Goal: Task Accomplishment & Management: Use online tool/utility

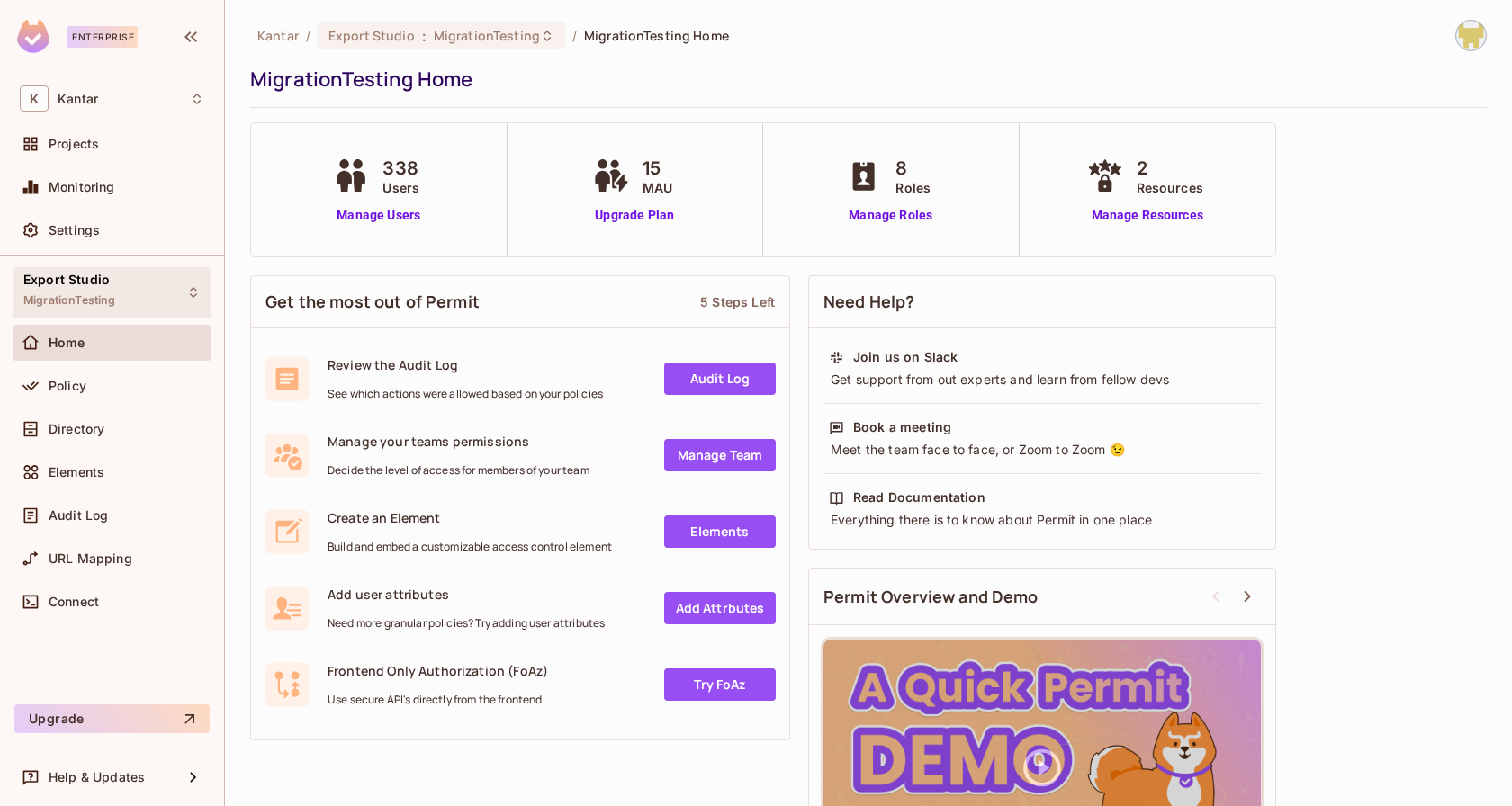
click at [165, 290] on div "Export Studio MigrationTesting" at bounding box center [112, 292] width 199 height 49
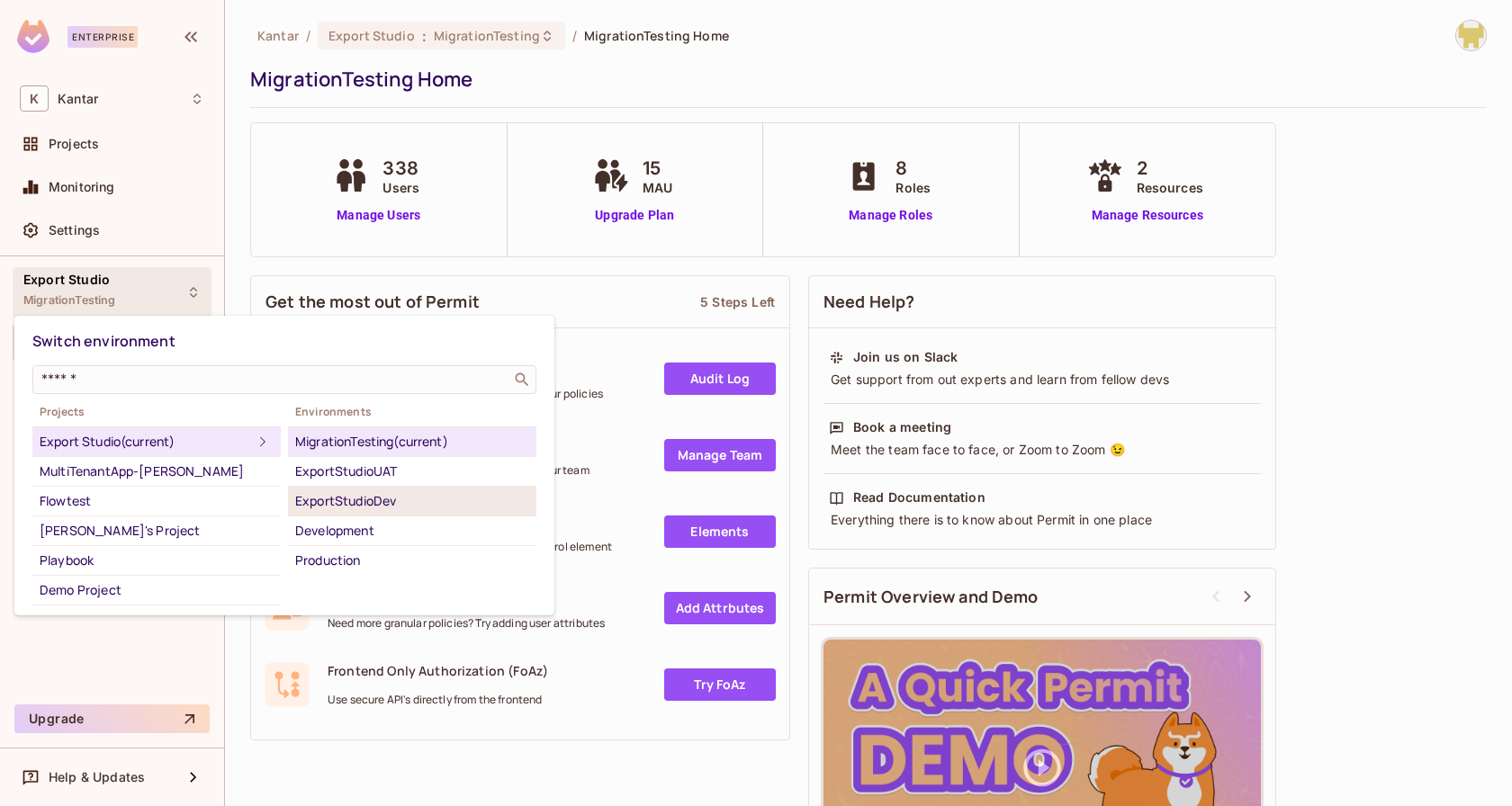
click at [421, 493] on div "ExportStudioDev" at bounding box center [412, 501] width 234 height 22
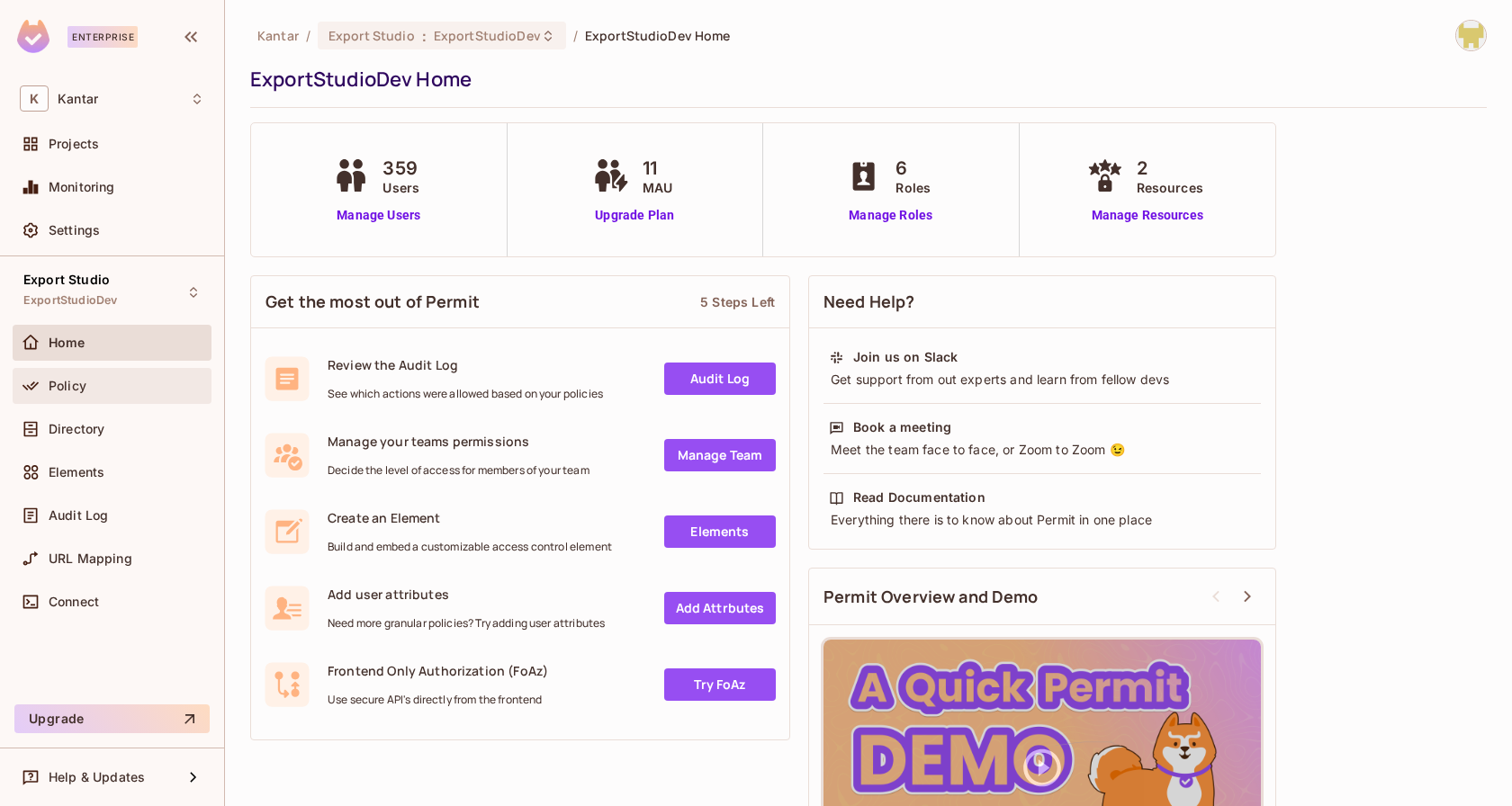
click at [84, 399] on div "Policy" at bounding box center [112, 386] width 199 height 36
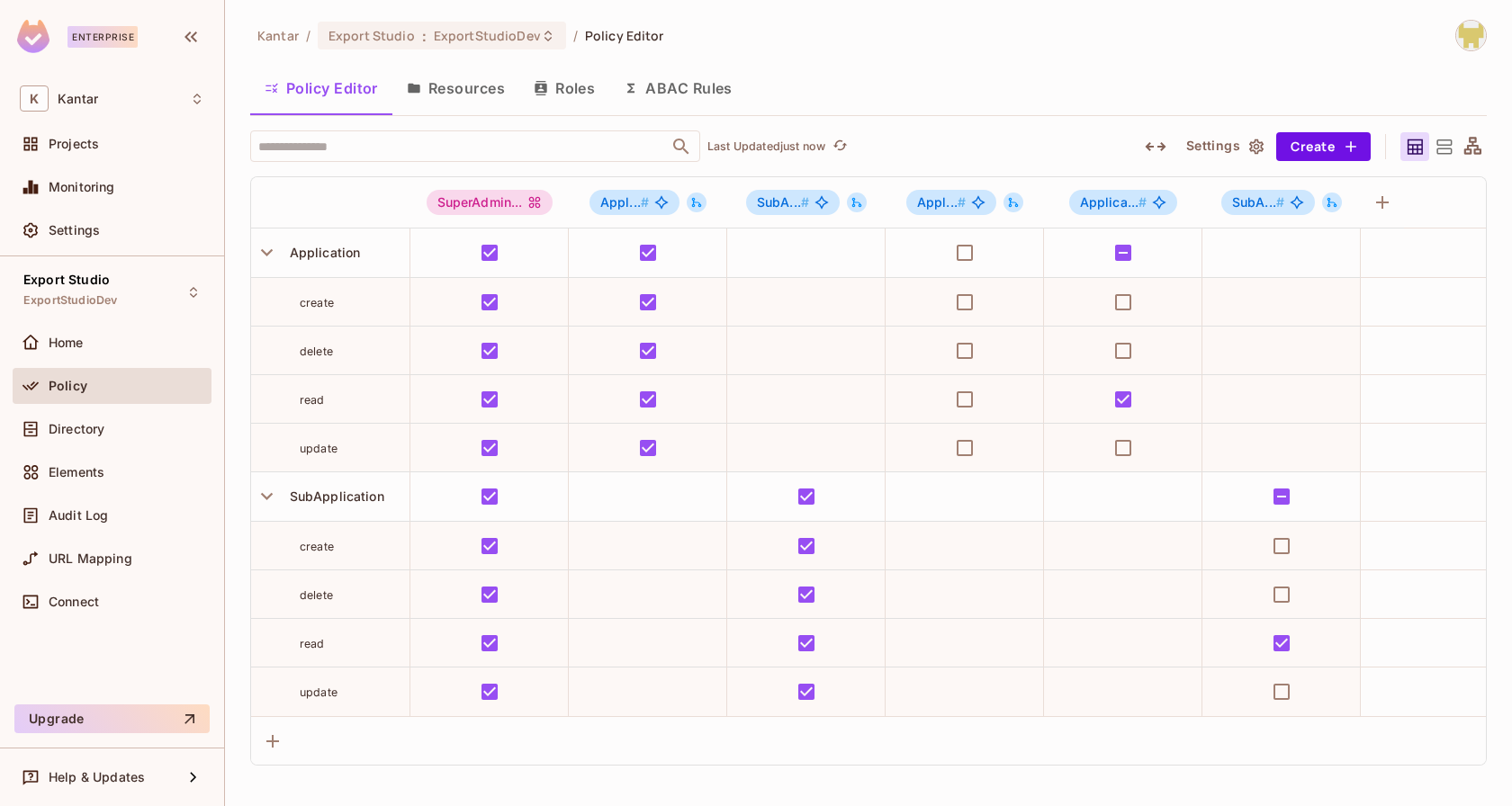
click at [1157, 153] on icon "button" at bounding box center [1155, 146] width 22 height 22
